Goal: Entertainment & Leisure: Consume media (video, audio)

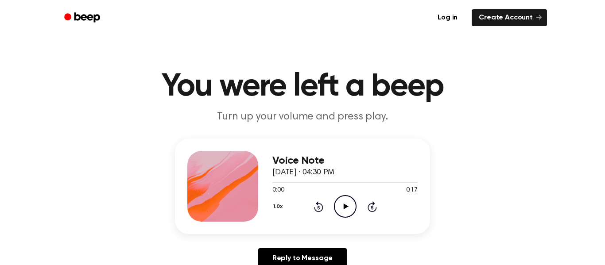
click at [344, 212] on icon "Play Audio" at bounding box center [345, 206] width 23 height 23
click at [341, 209] on icon "Play Audio" at bounding box center [345, 206] width 23 height 23
click at [343, 208] on icon at bounding box center [345, 207] width 5 height 6
click at [354, 199] on icon "Play Audio" at bounding box center [345, 206] width 23 height 23
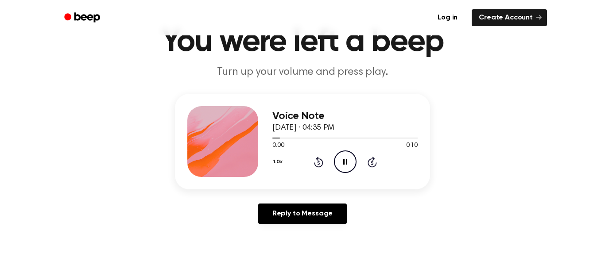
scroll to position [39, 0]
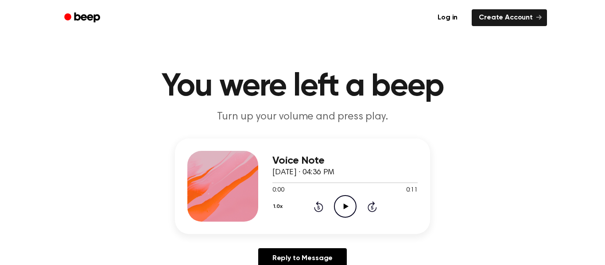
click at [340, 209] on icon "Play Audio" at bounding box center [345, 206] width 23 height 23
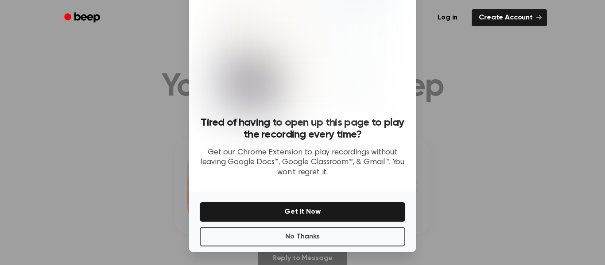
scroll to position [57, 0]
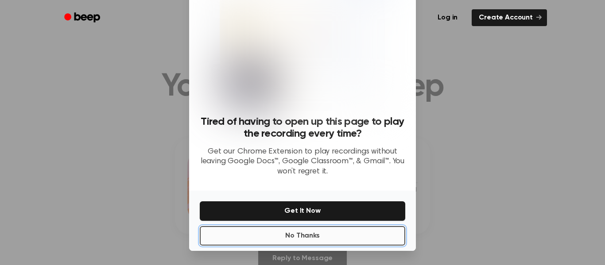
click at [278, 238] on button "No Thanks" at bounding box center [303, 235] width 206 height 19
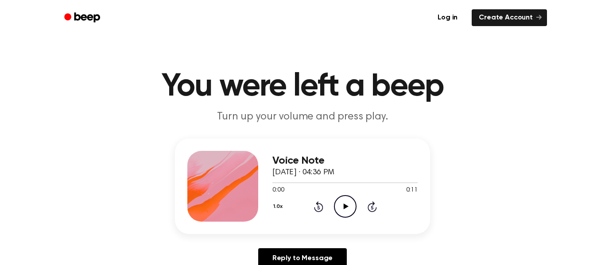
click at [342, 213] on icon "Play Audio" at bounding box center [345, 206] width 23 height 23
click at [342, 206] on icon "Play Audio" at bounding box center [345, 206] width 23 height 23
click at [346, 204] on icon "Play Audio" at bounding box center [345, 206] width 23 height 23
